Goal: Entertainment & Leisure: Consume media (video, audio)

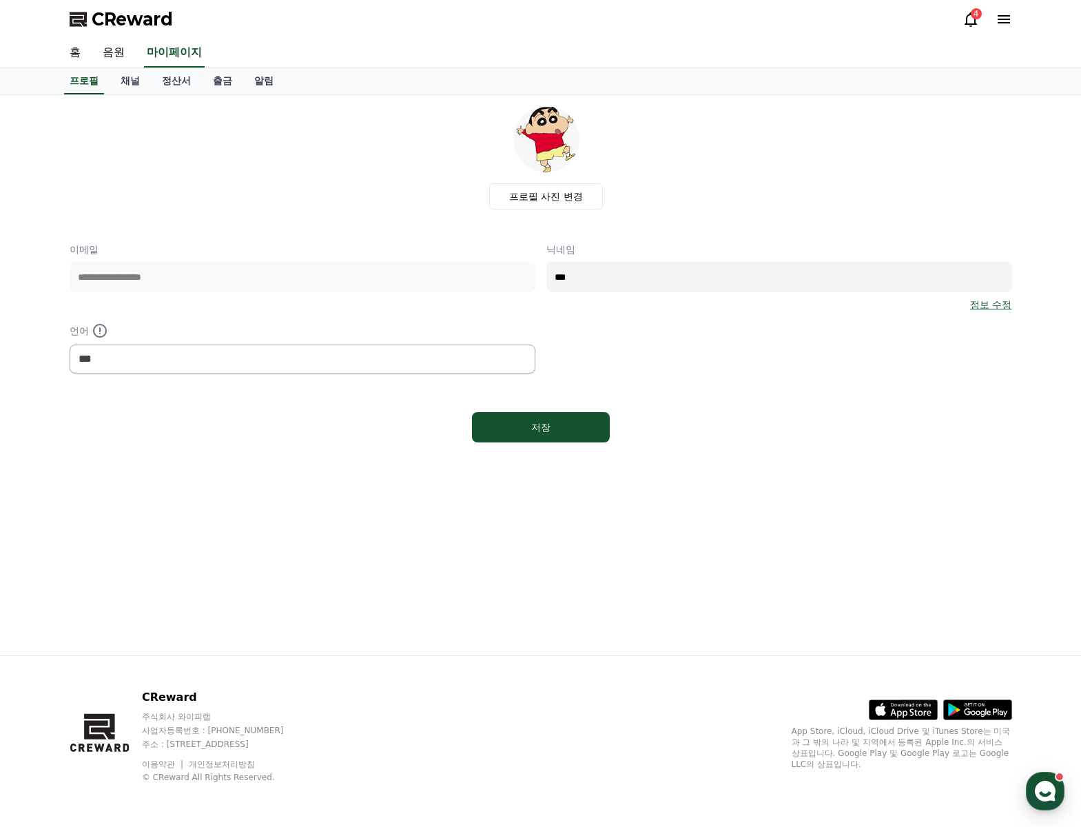
select select "**********"
click at [123, 50] on link "음원" at bounding box center [114, 53] width 44 height 29
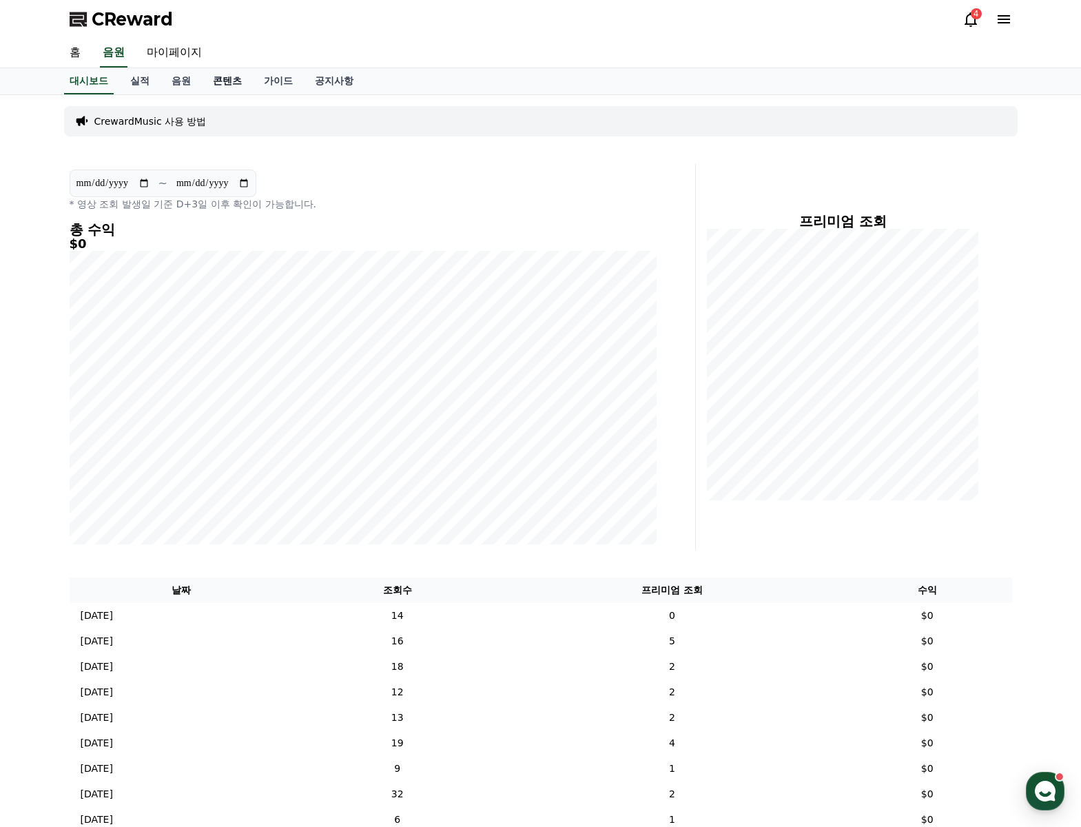
click at [218, 84] on link "콘텐츠" at bounding box center [227, 81] width 51 height 26
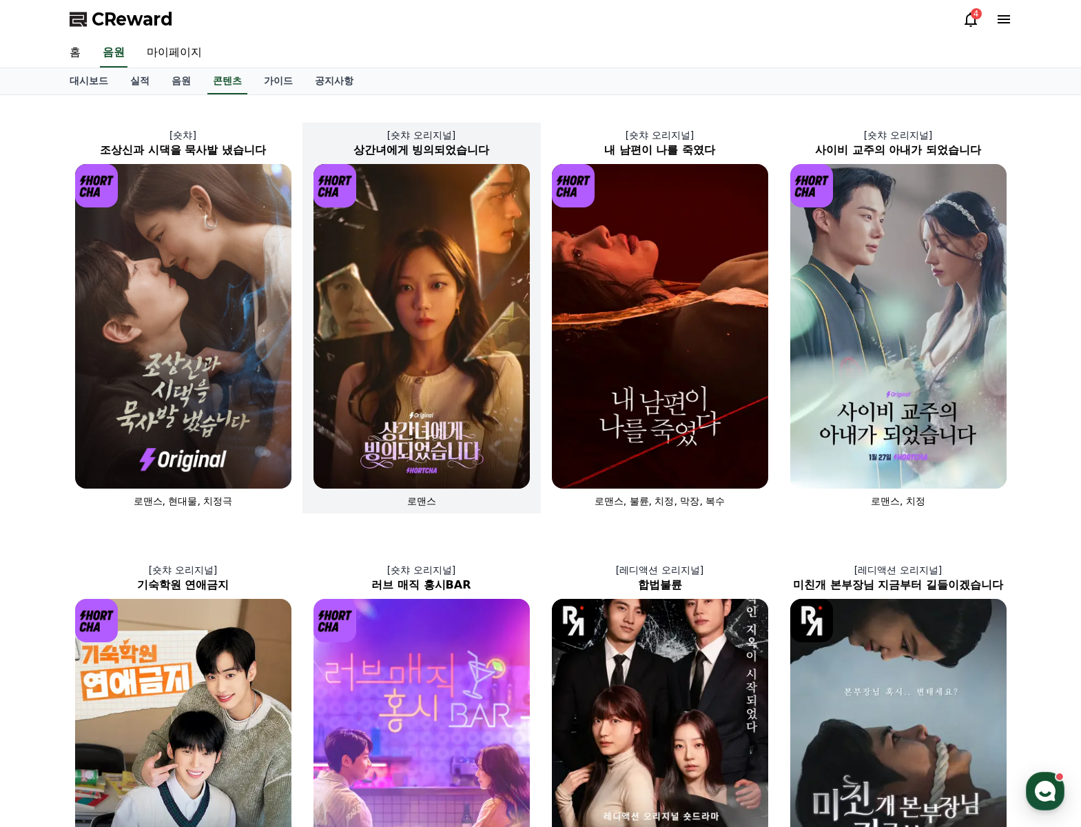
click at [475, 283] on img at bounding box center [422, 326] width 216 height 325
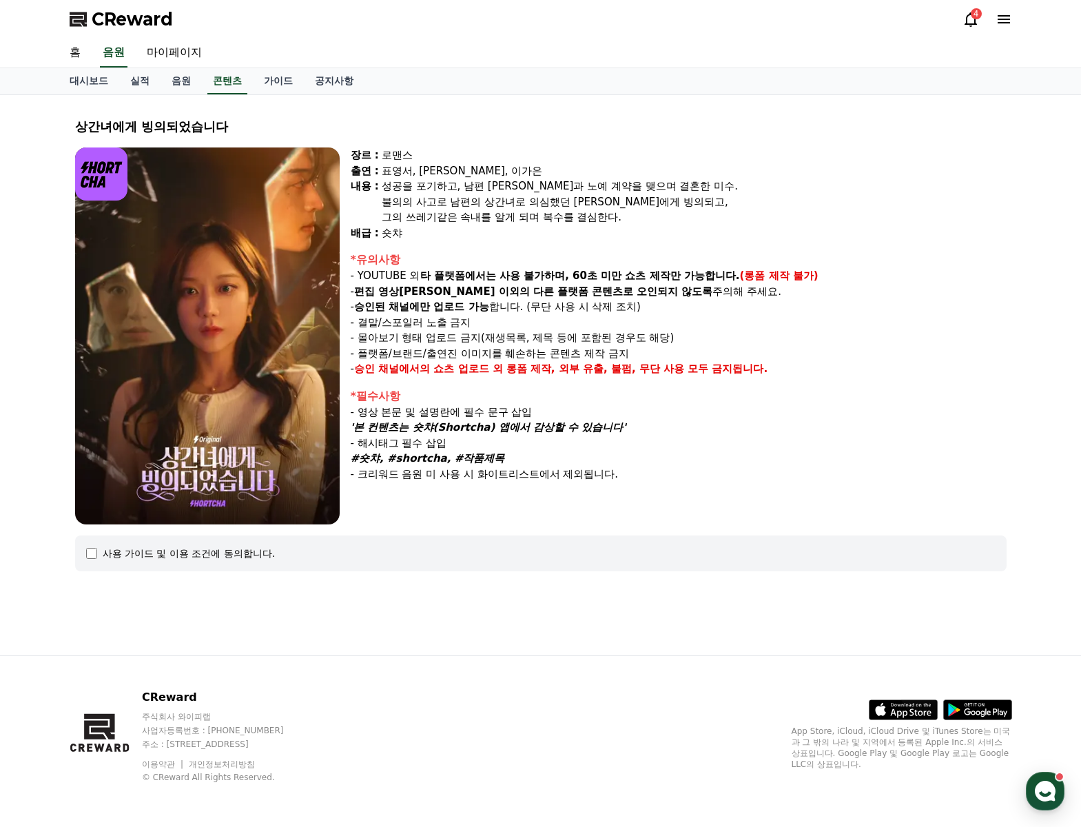
click at [156, 553] on div "사용 가이드 및 이용 조건에 동의합니다." at bounding box center [189, 553] width 173 height 14
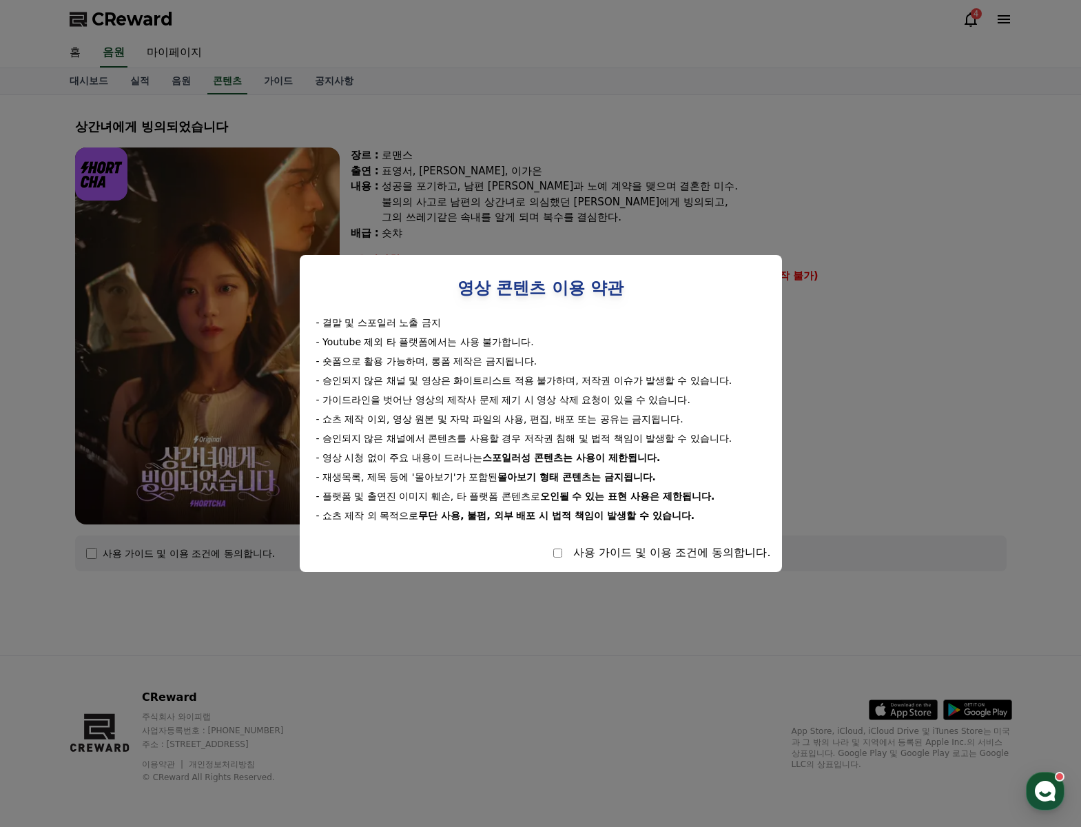
click at [894, 203] on button "close modal" at bounding box center [540, 413] width 1081 height 827
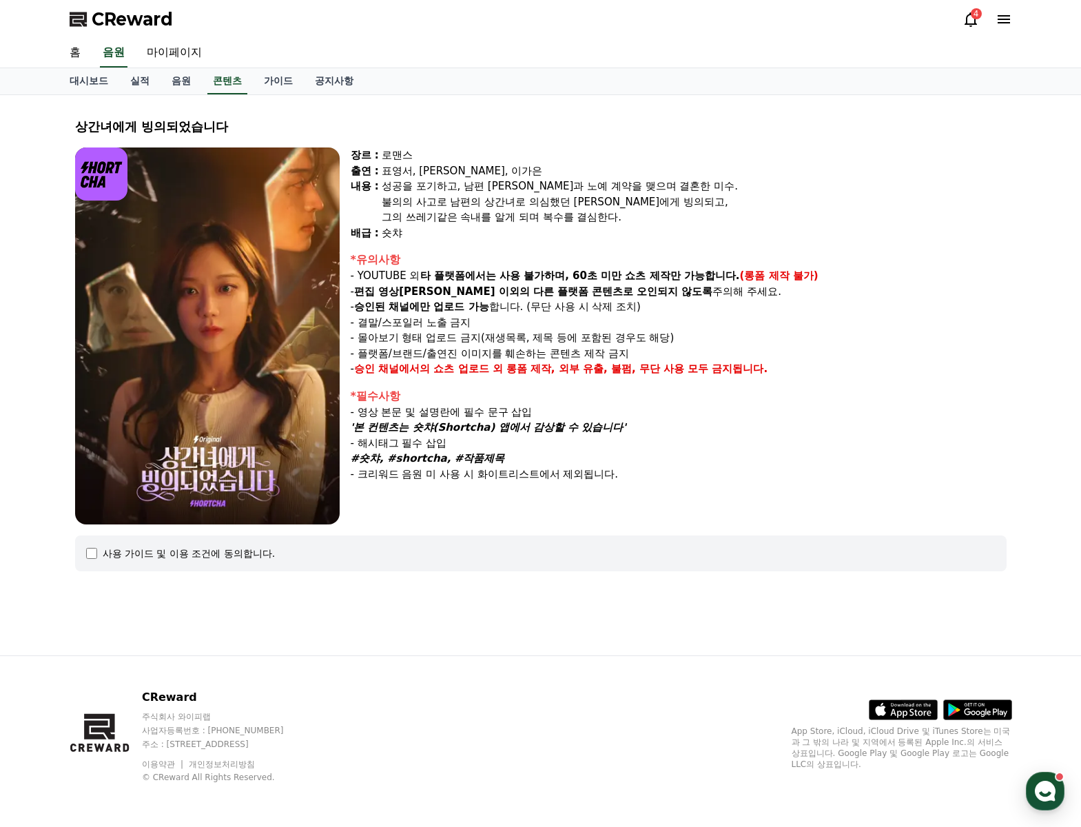
click at [124, 635] on div "상간녀에게 빙의되었습니다 장르 : 로맨스 출연 : 표영서, [PERSON_NAME], [PERSON_NAME]은 [PERSON_NAME] : …" at bounding box center [541, 375] width 965 height 560
